Goal: Transaction & Acquisition: Obtain resource

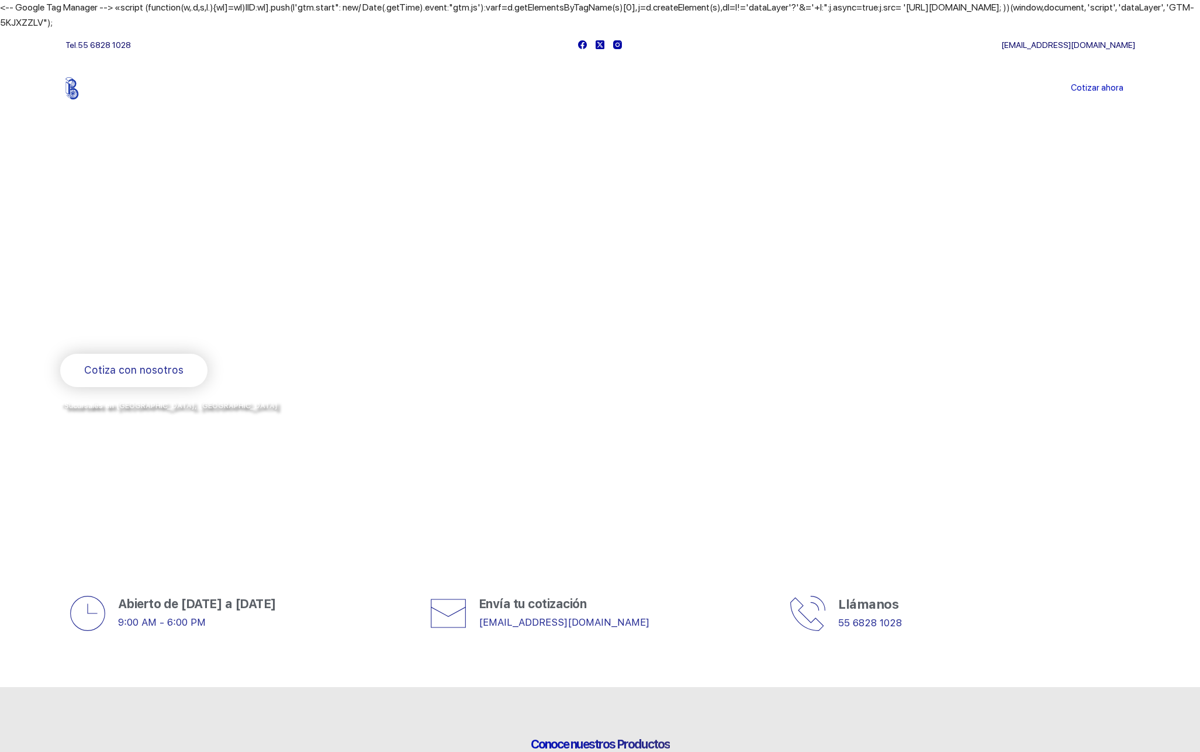
scroll to position [31, 0]
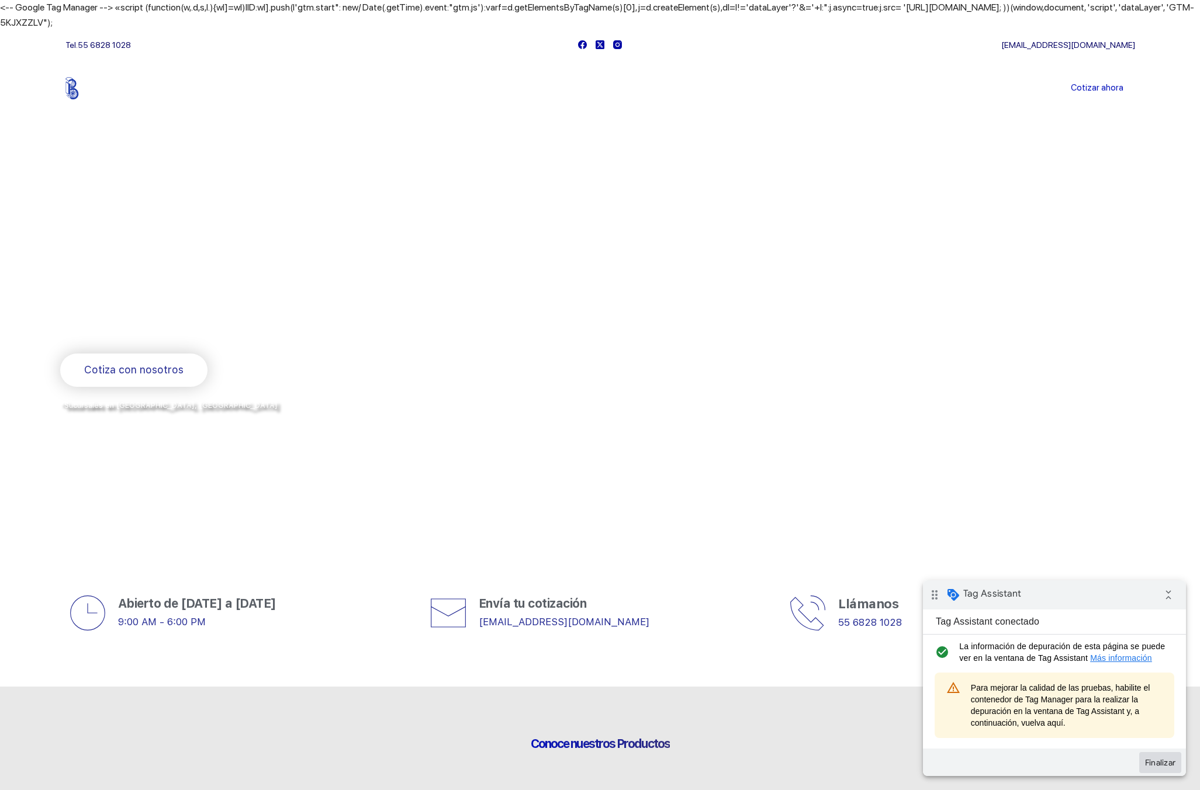
click at [1152, 762] on button "Finalizar" at bounding box center [1160, 762] width 42 height 21
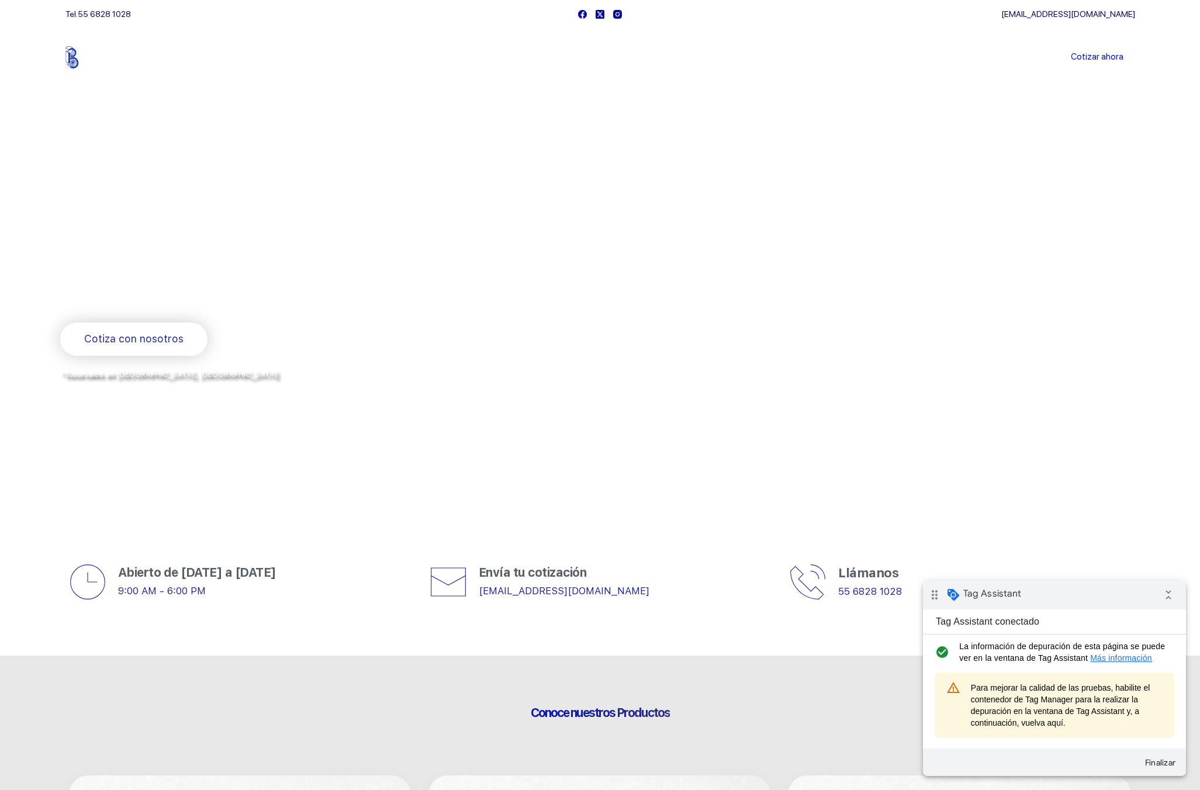
click at [959, 599] on span at bounding box center [953, 595] width 14 height 14
click at [1172, 594] on icon "collapse_all" at bounding box center [1168, 594] width 23 height 23
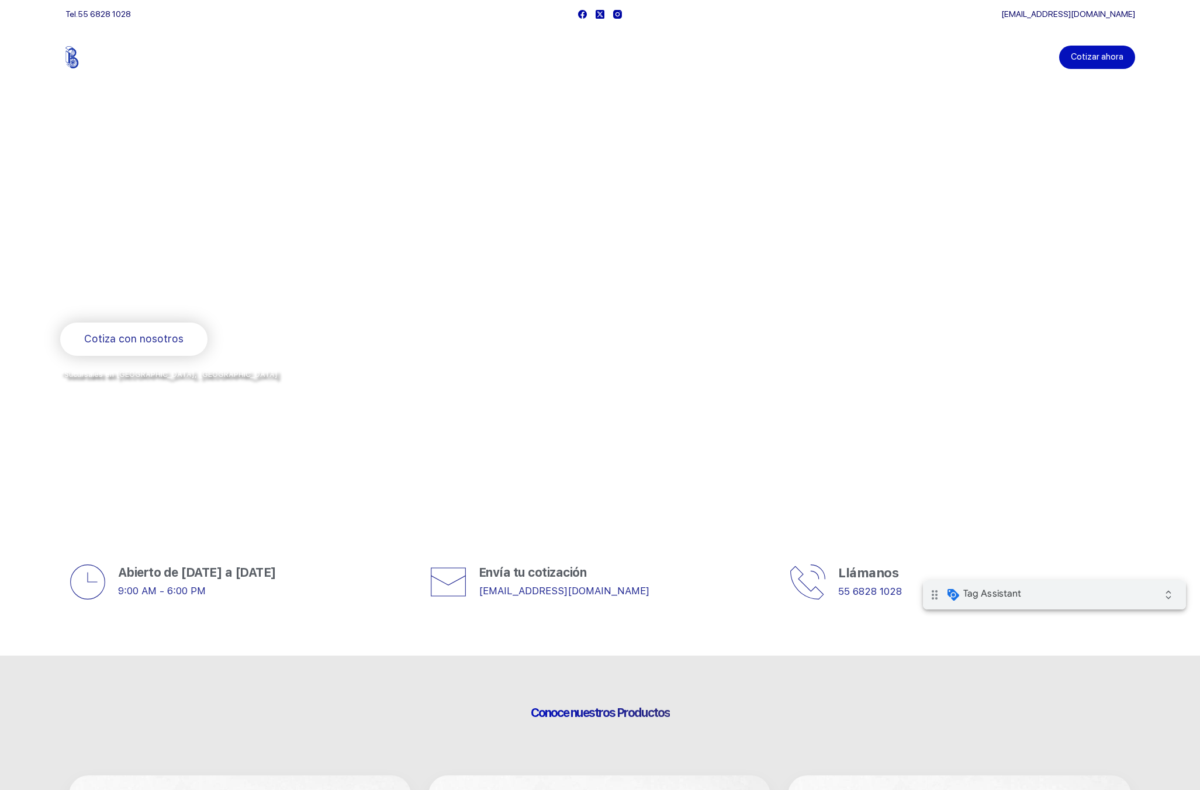
click at [1099, 59] on link "Cotizar ahora" at bounding box center [1097, 57] width 76 height 23
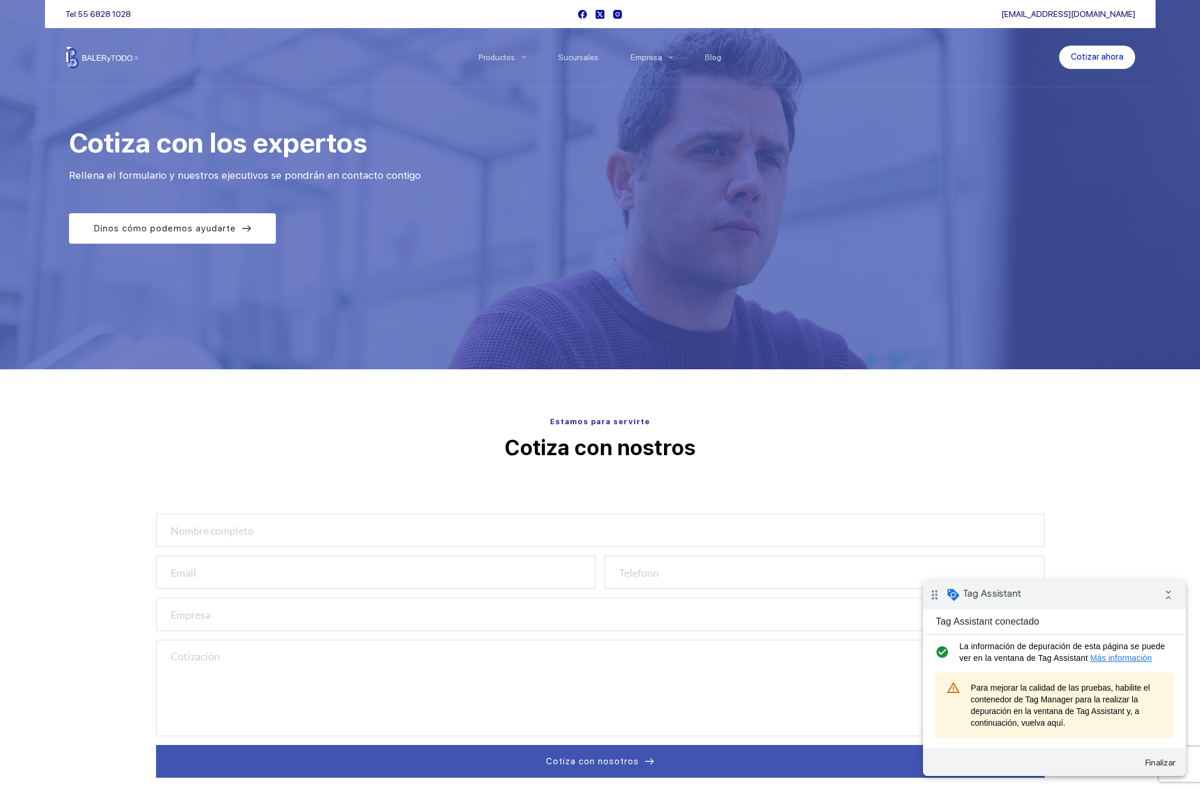
click at [650, 450] on p "Cotiza con nostros" at bounding box center [600, 448] width 888 height 29
click at [703, 462] on p "Cotiza con nostros" at bounding box center [600, 448] width 888 height 29
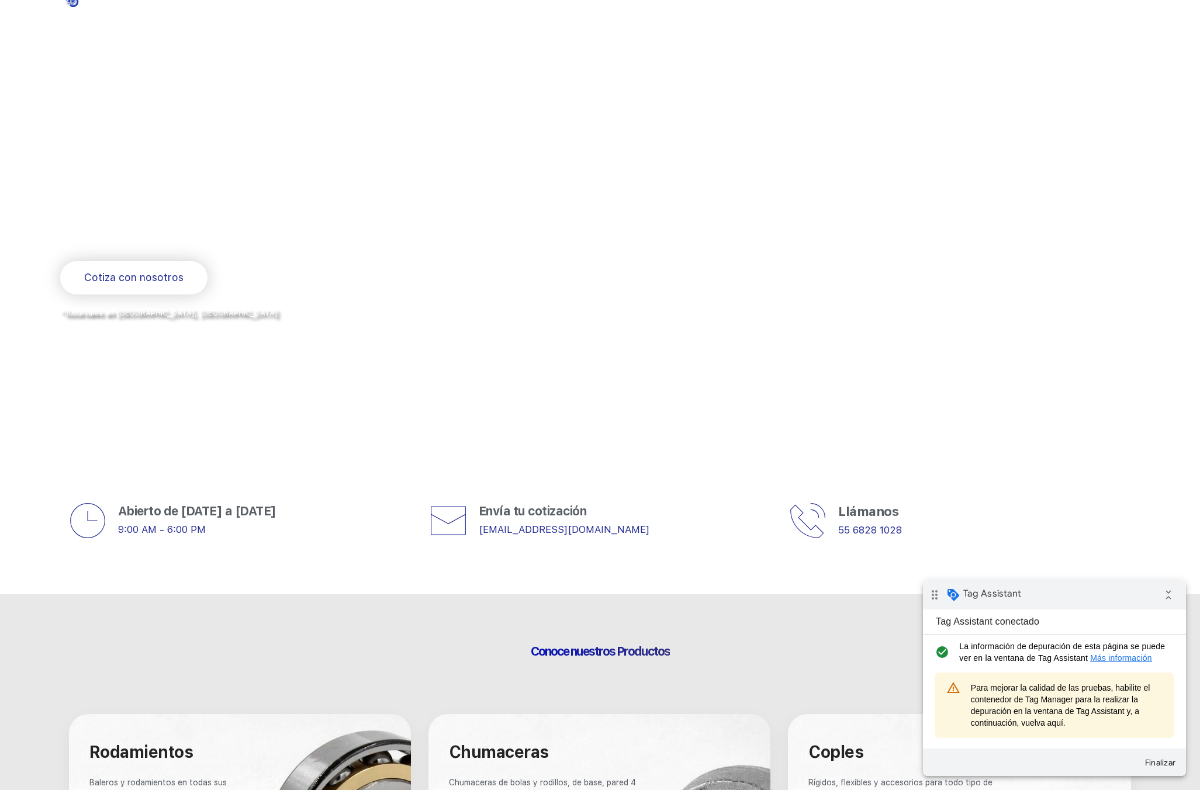
scroll to position [89, 0]
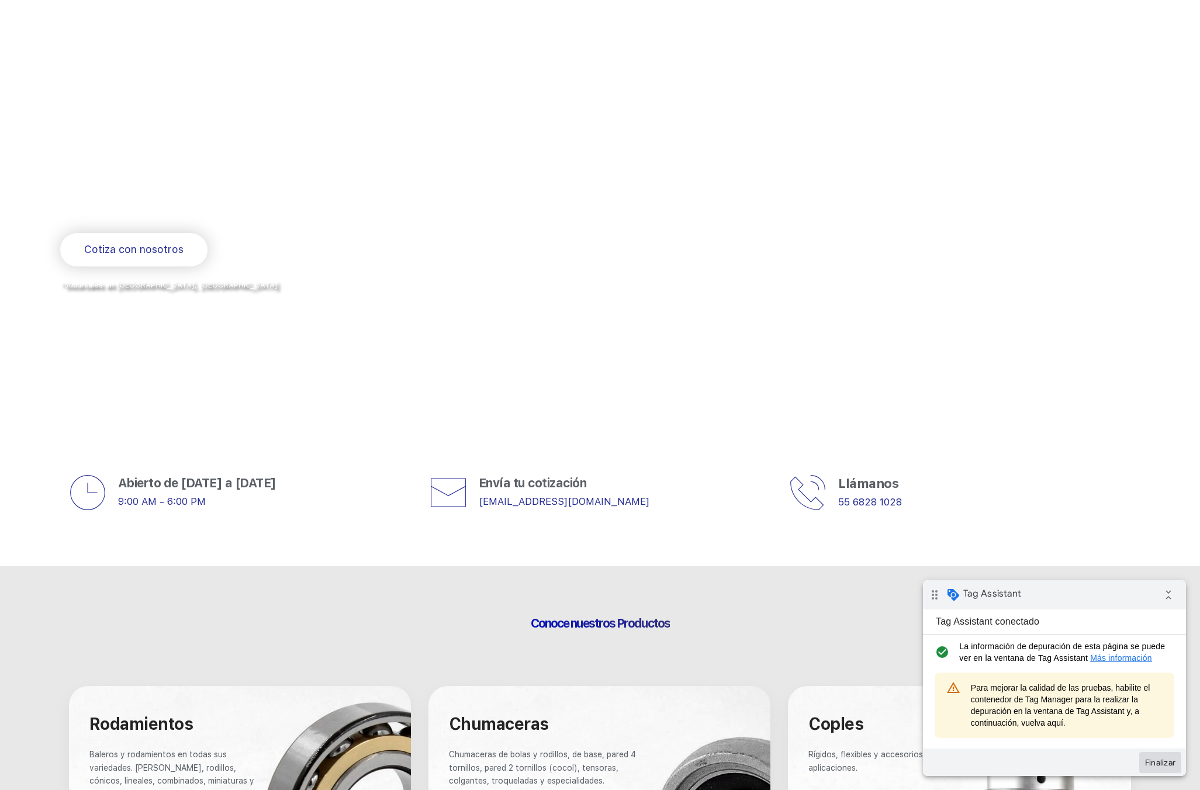
click at [1155, 760] on button "Finalizar" at bounding box center [1160, 762] width 42 height 21
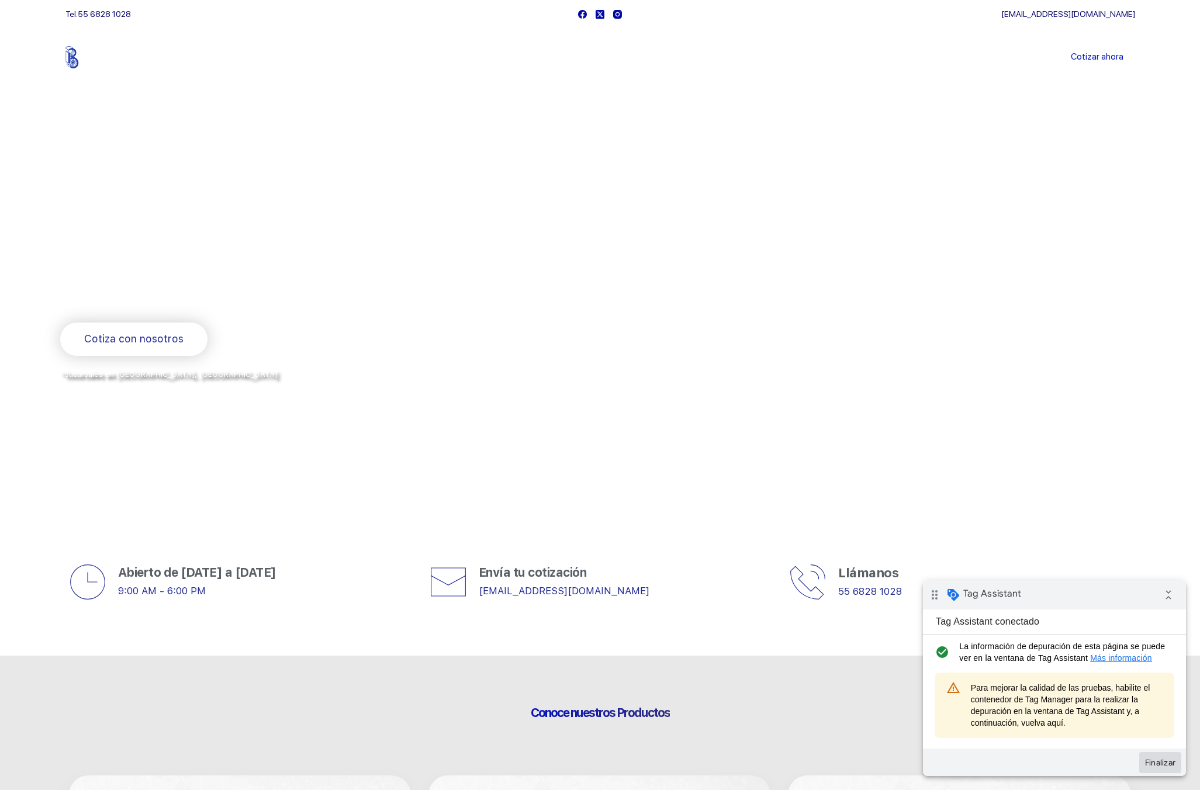
click at [1155, 759] on button "Finalizar" at bounding box center [1160, 762] width 42 height 21
